Goal: Information Seeking & Learning: Learn about a topic

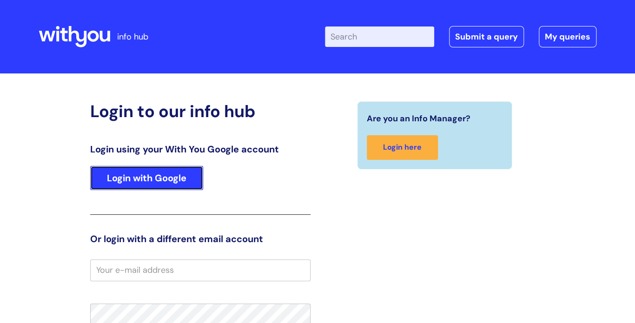
click at [155, 178] on link "Login with Google" at bounding box center [146, 178] width 113 height 24
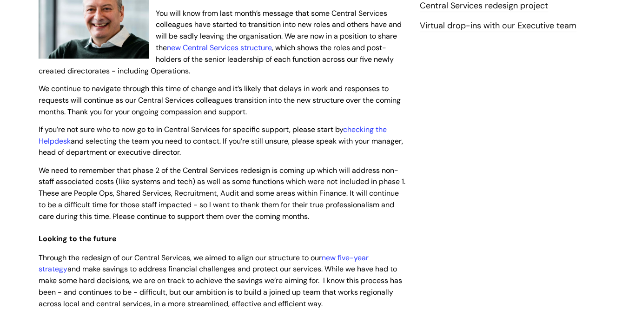
scroll to position [251, 0]
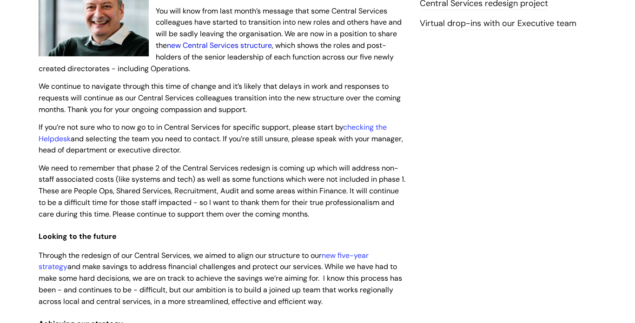
click at [233, 47] on link "new Central Services structure" at bounding box center [219, 45] width 105 height 10
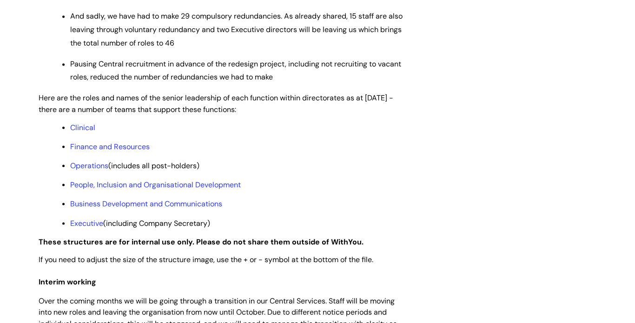
scroll to position [702, 0]
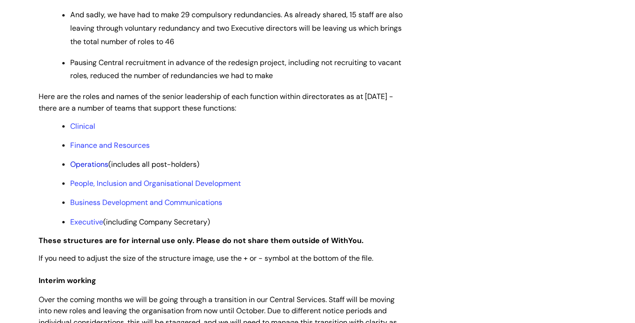
click at [96, 169] on link "Operations" at bounding box center [89, 164] width 38 height 10
